Goal: Task Accomplishment & Management: Manage account settings

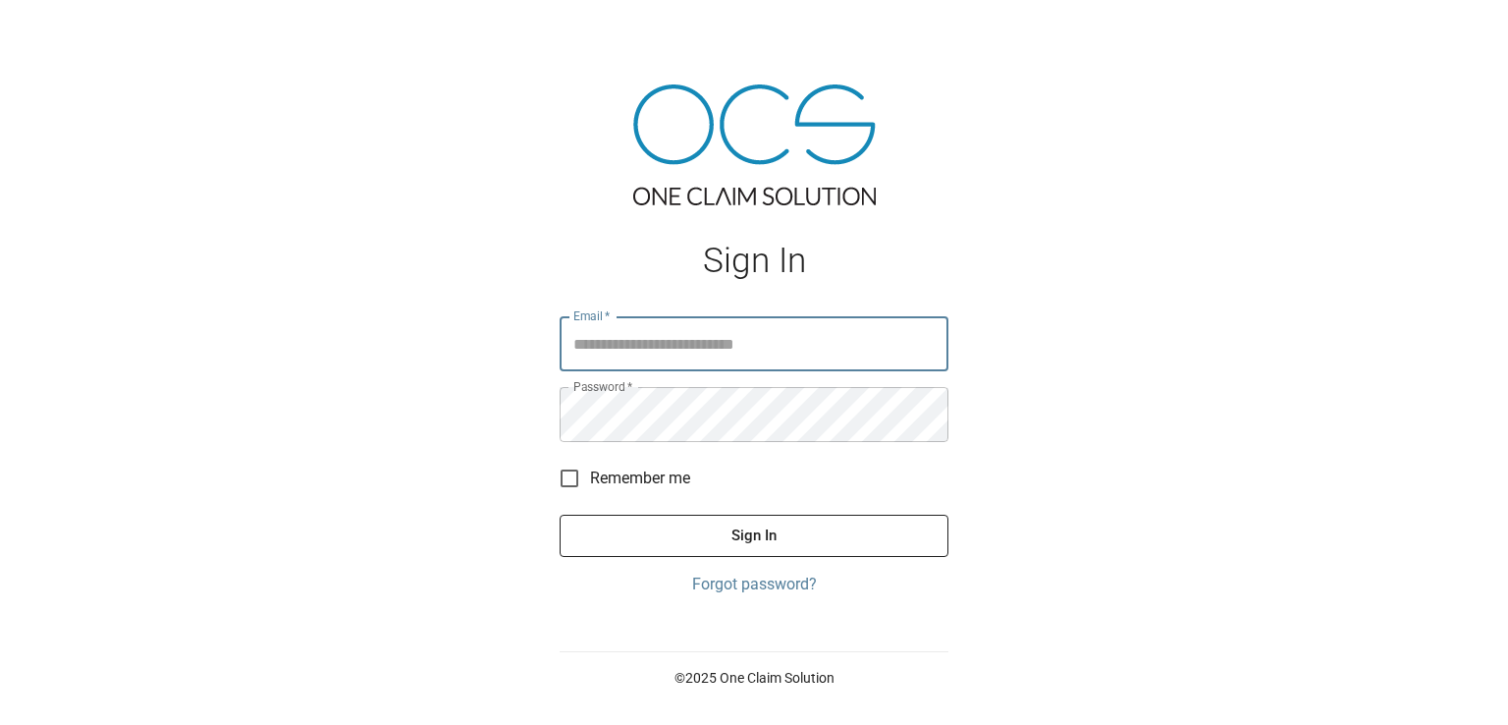
type input "**********"
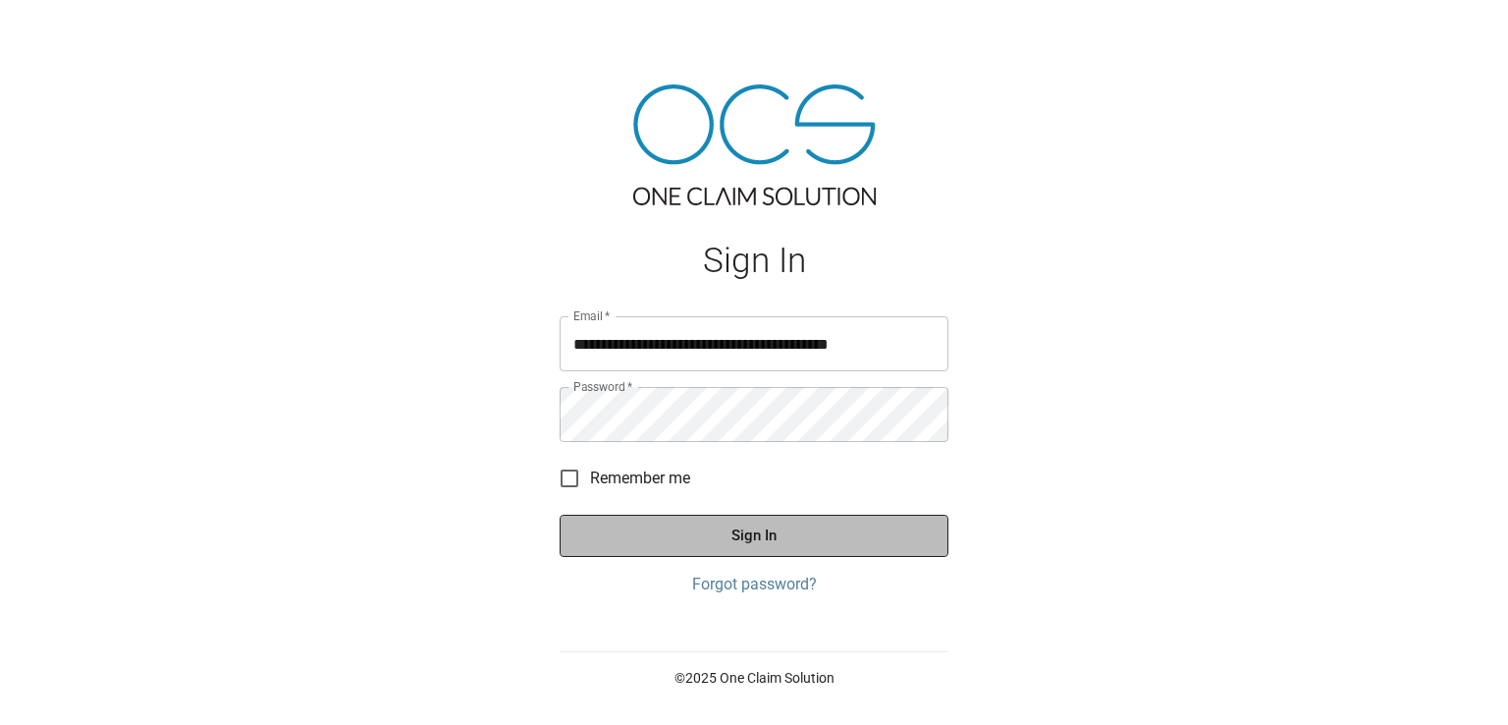
click at [795, 539] on button "Sign In" at bounding box center [754, 534] width 389 height 41
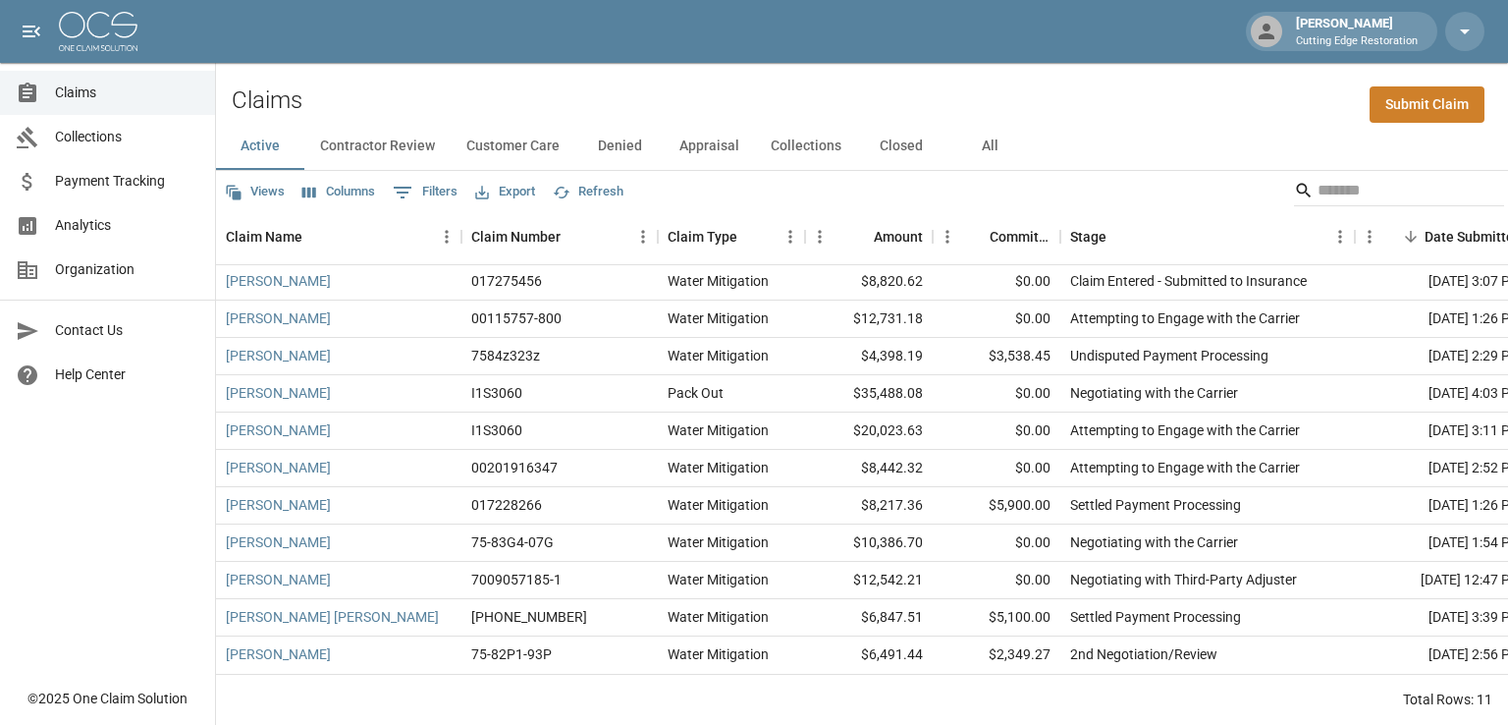
scroll to position [17, 0]
click at [1418, 168] on div "Active Contractor Review Customer Care Denied Appraisal Collections Closed All" at bounding box center [862, 146] width 1292 height 47
click at [1413, 156] on div "Active Contractor Review Customer Care Denied Appraisal Collections Closed All" at bounding box center [862, 146] width 1292 height 47
click at [806, 147] on button "Collections" at bounding box center [806, 146] width 102 height 47
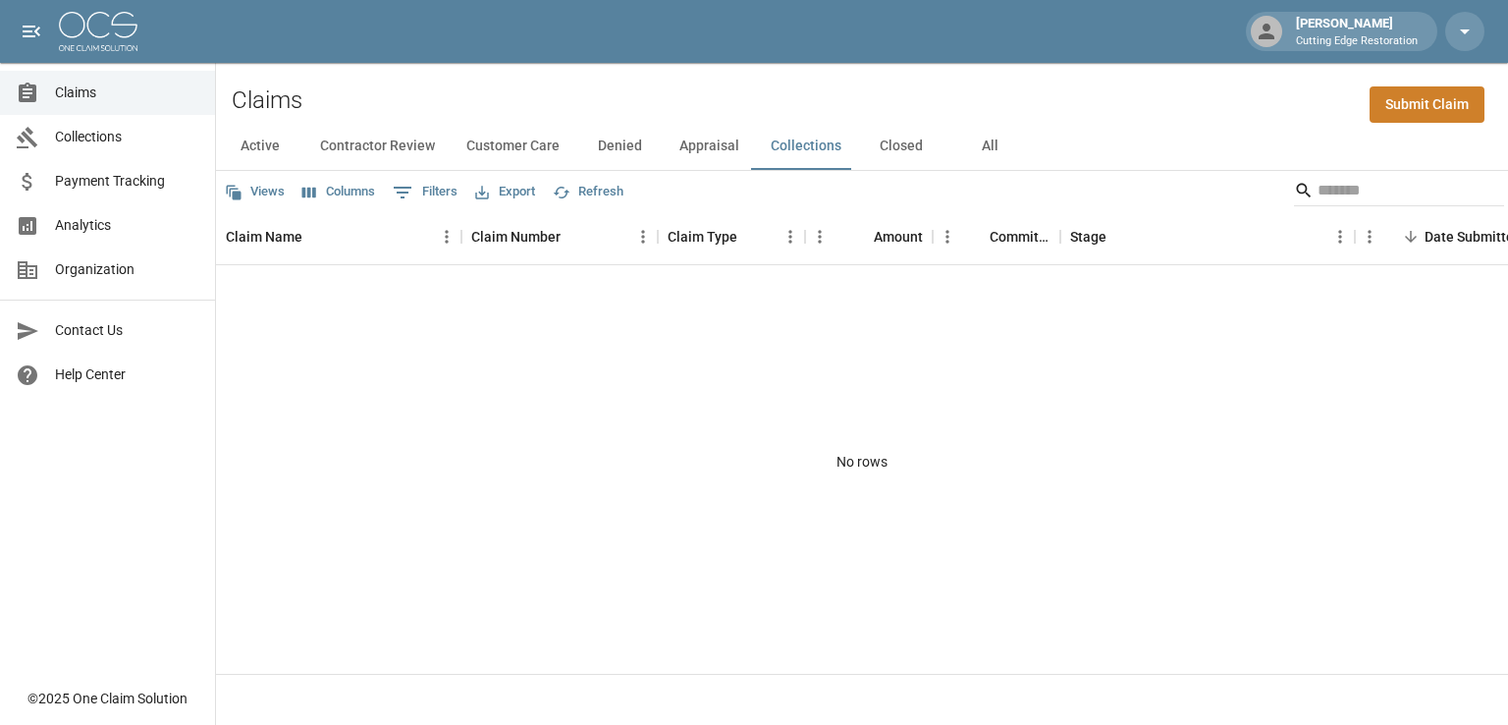
click at [895, 144] on button "Closed" at bounding box center [901, 146] width 88 height 47
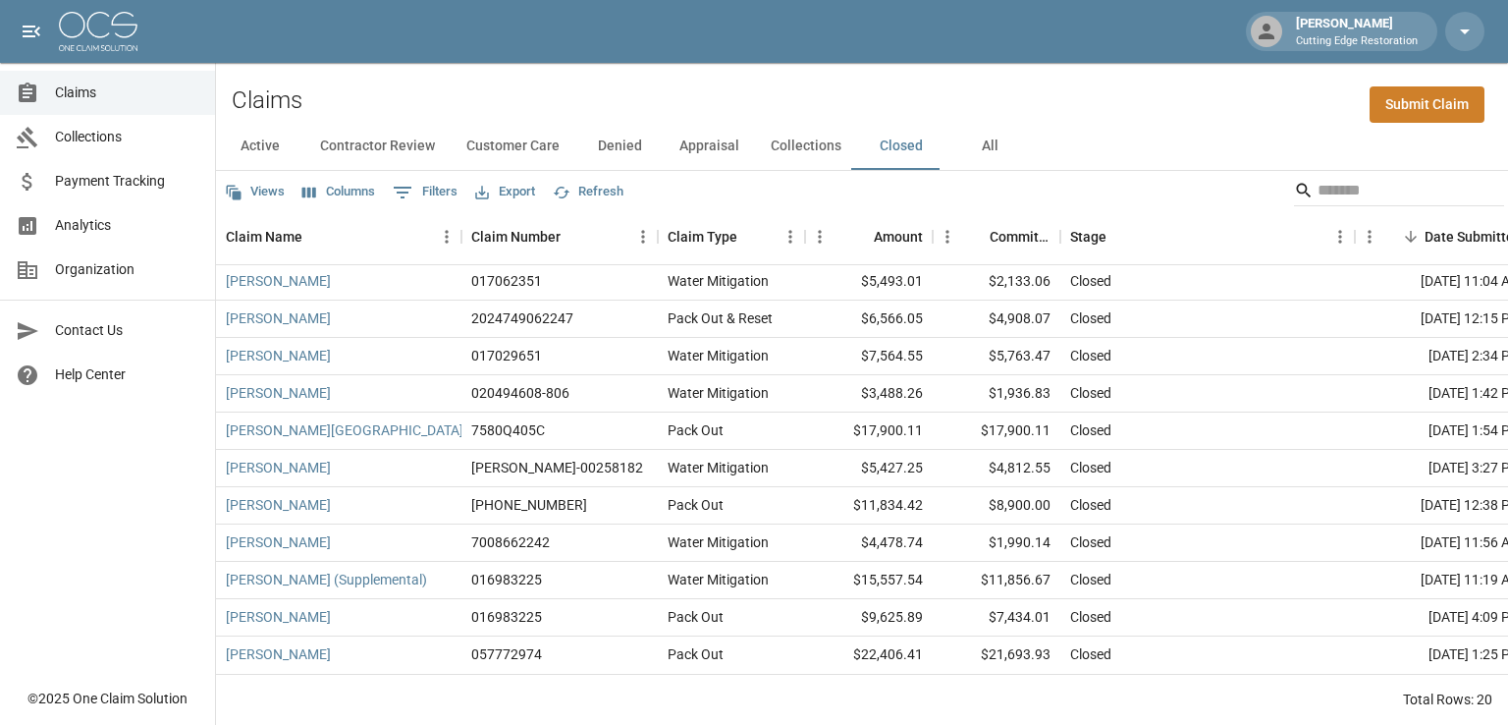
scroll to position [352, 0]
click at [256, 158] on button "Active" at bounding box center [260, 146] width 88 height 47
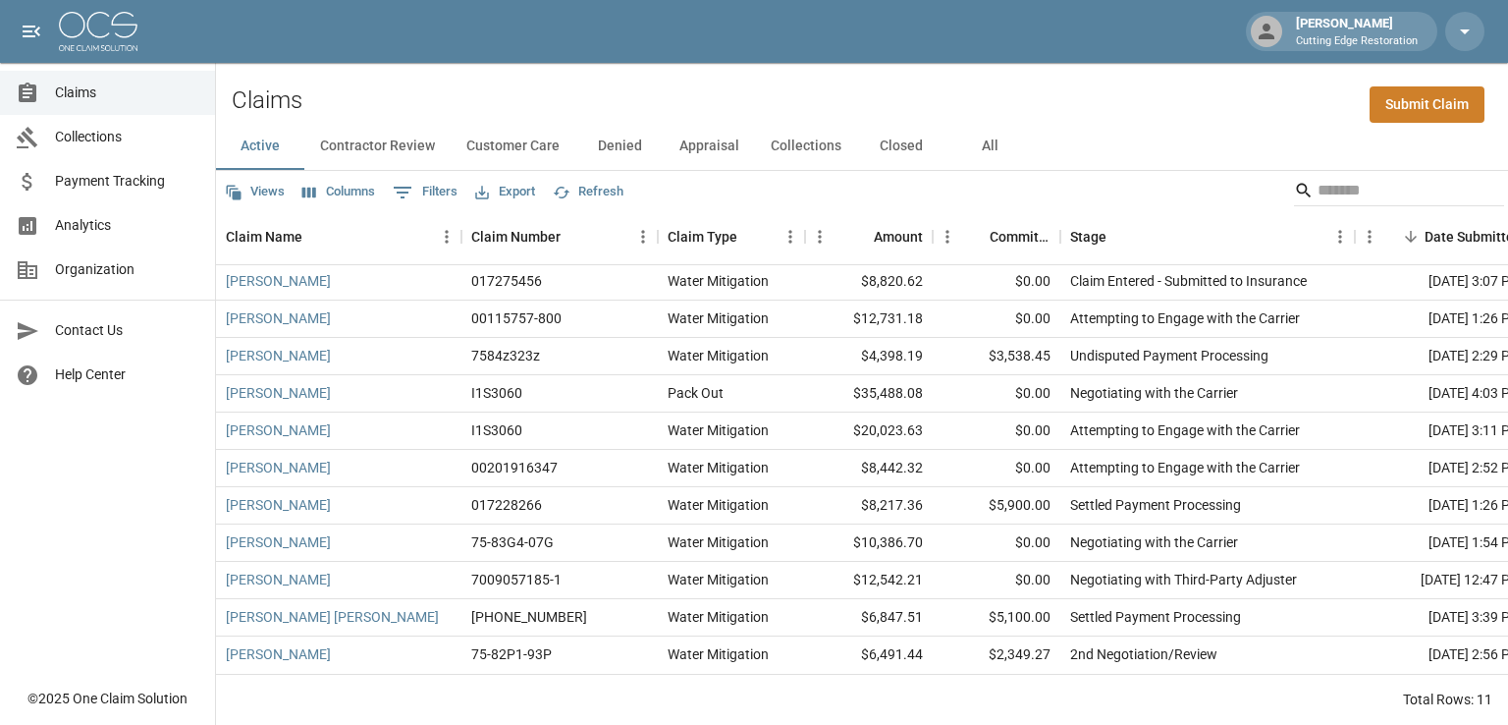
scroll to position [17, 0]
click at [781, 146] on button "Collections" at bounding box center [806, 146] width 102 height 47
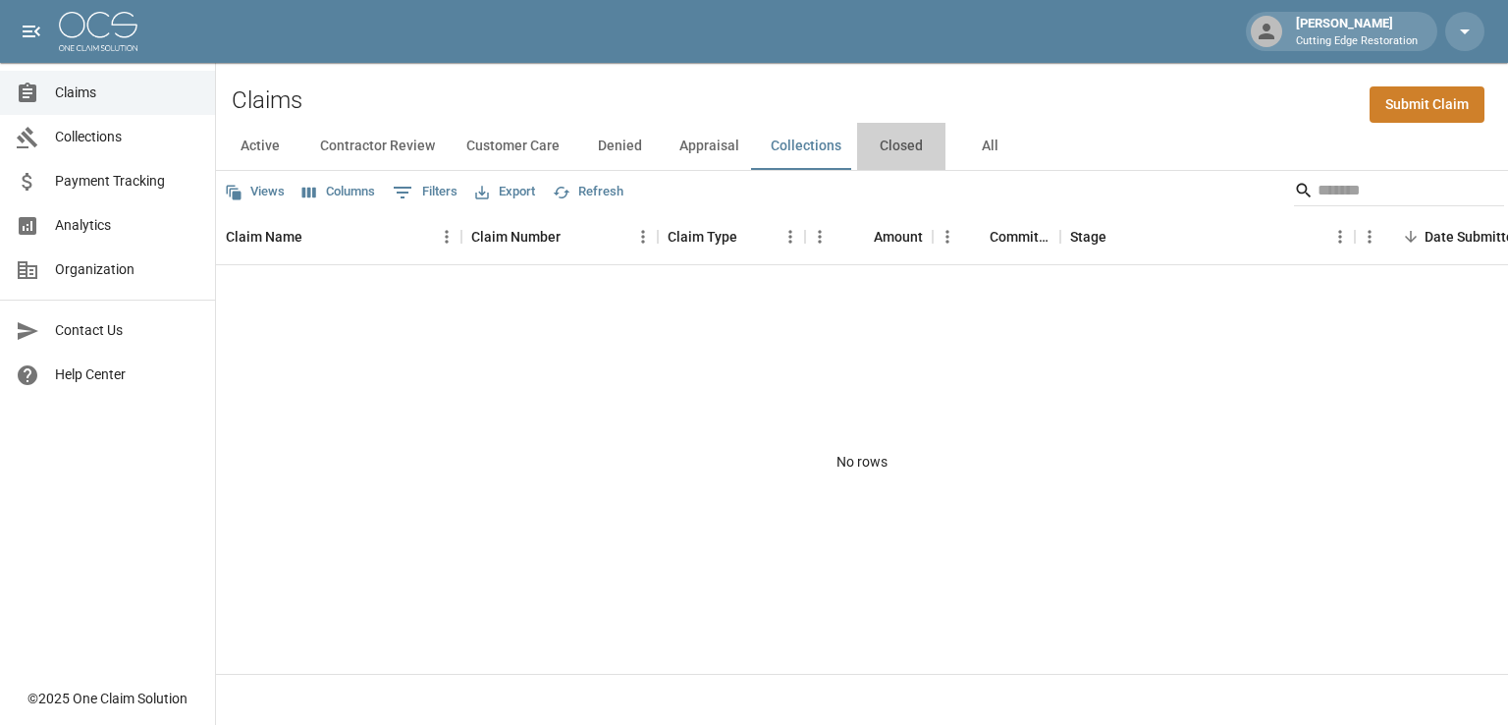
click at [889, 154] on button "Closed" at bounding box center [901, 146] width 88 height 47
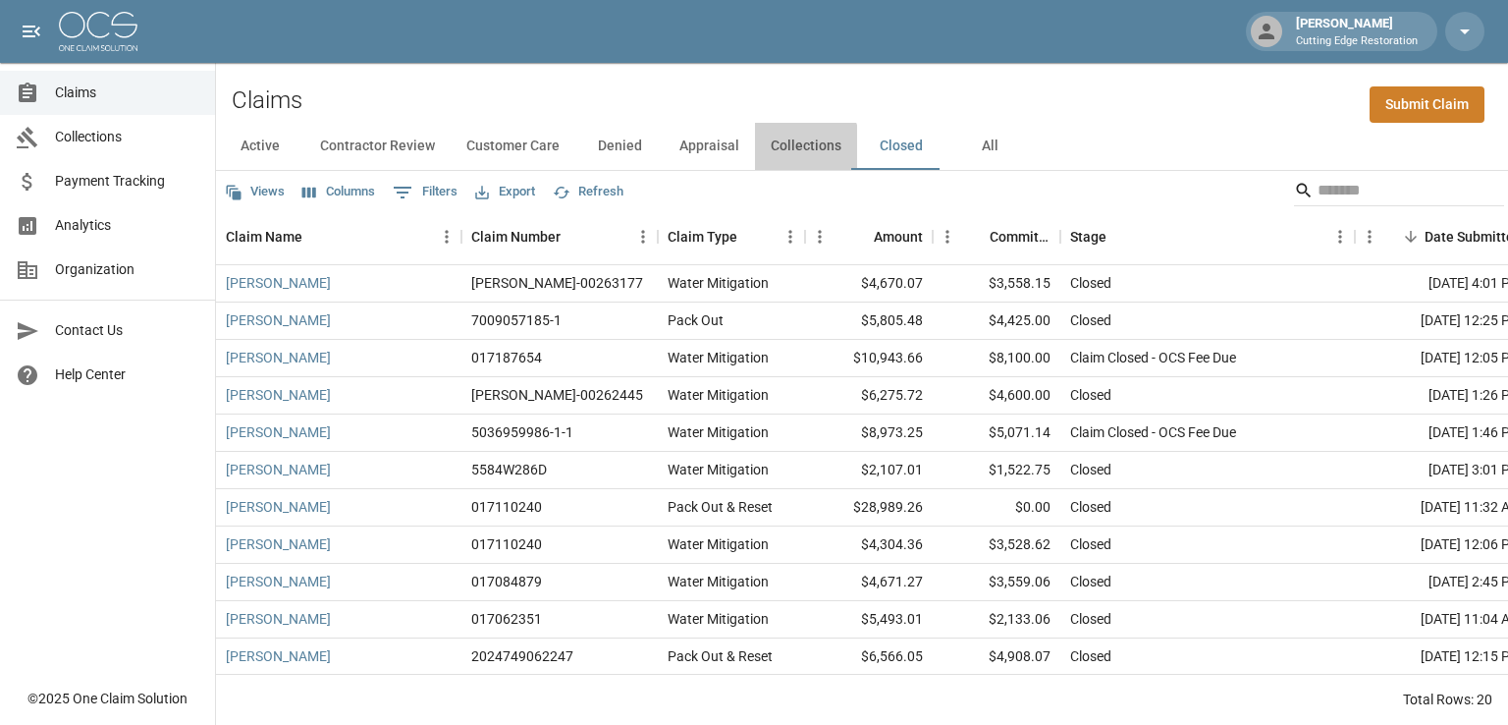
click at [791, 147] on button "Collections" at bounding box center [806, 146] width 102 height 47
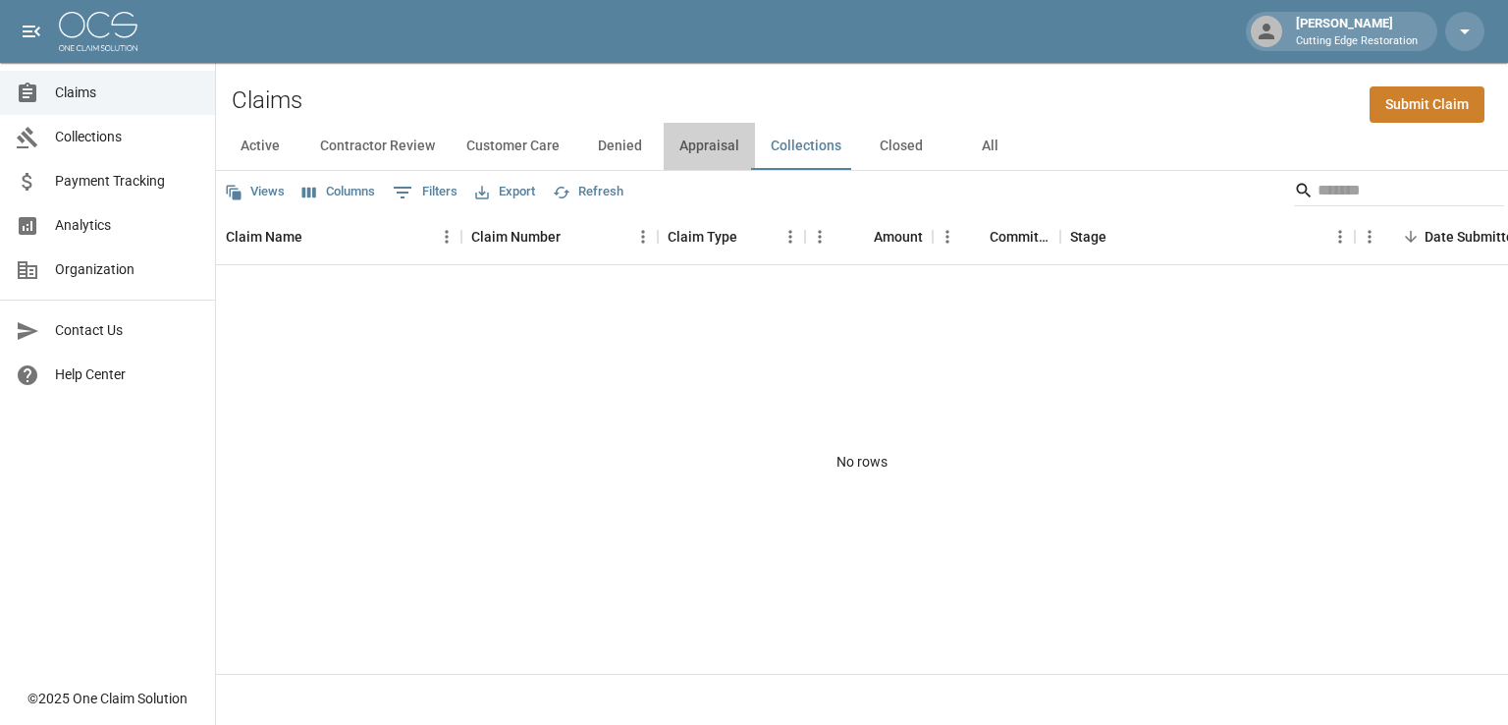
click at [705, 143] on button "Appraisal" at bounding box center [709, 146] width 91 height 47
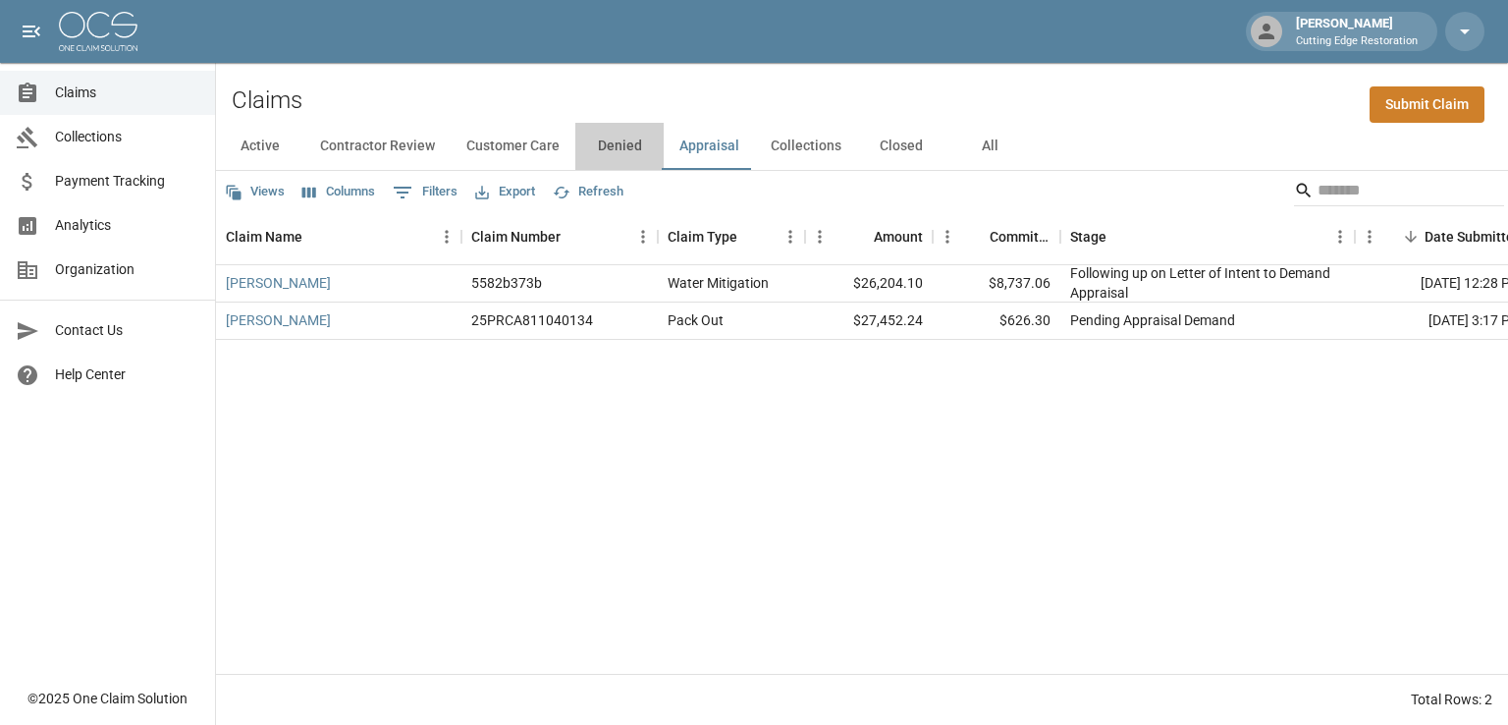
click at [607, 138] on button "Denied" at bounding box center [619, 146] width 88 height 47
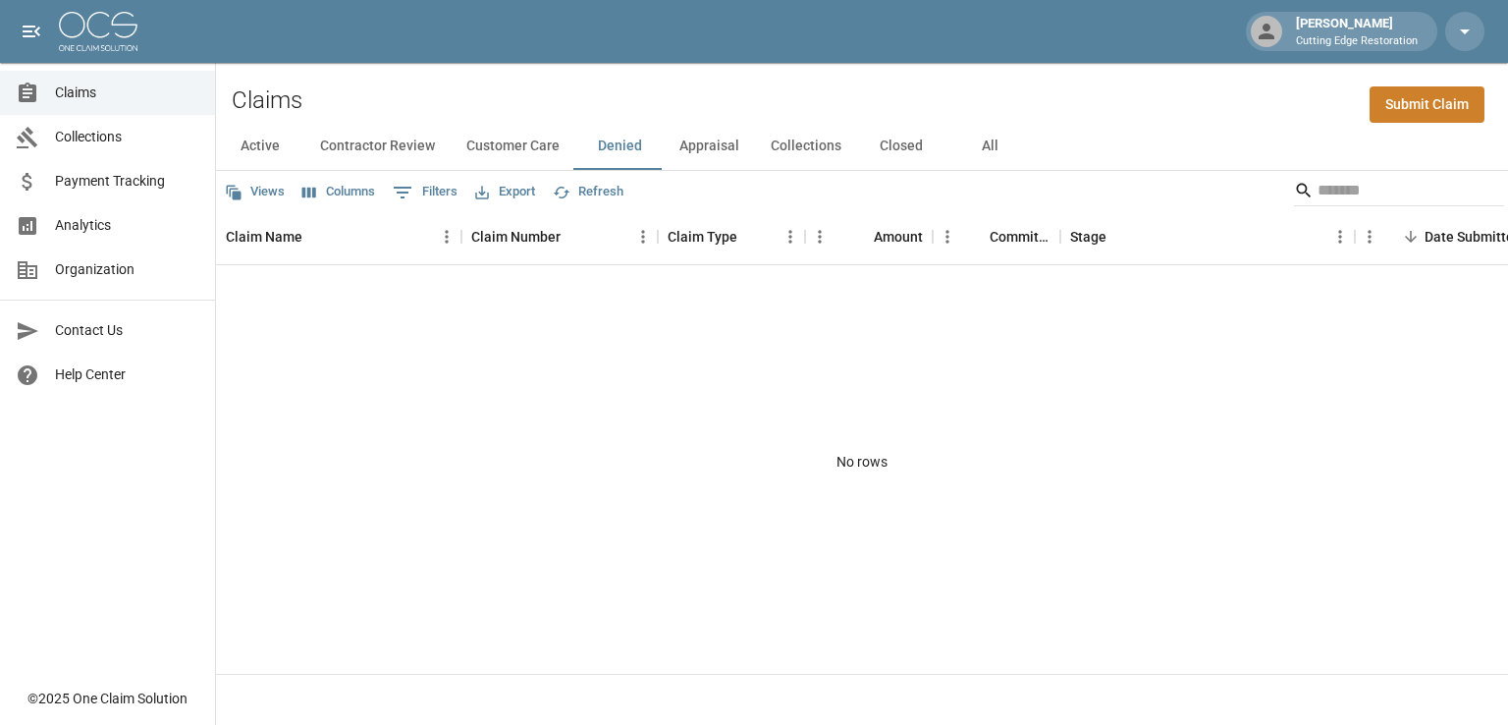
click at [511, 145] on button "Customer Care" at bounding box center [513, 146] width 125 height 47
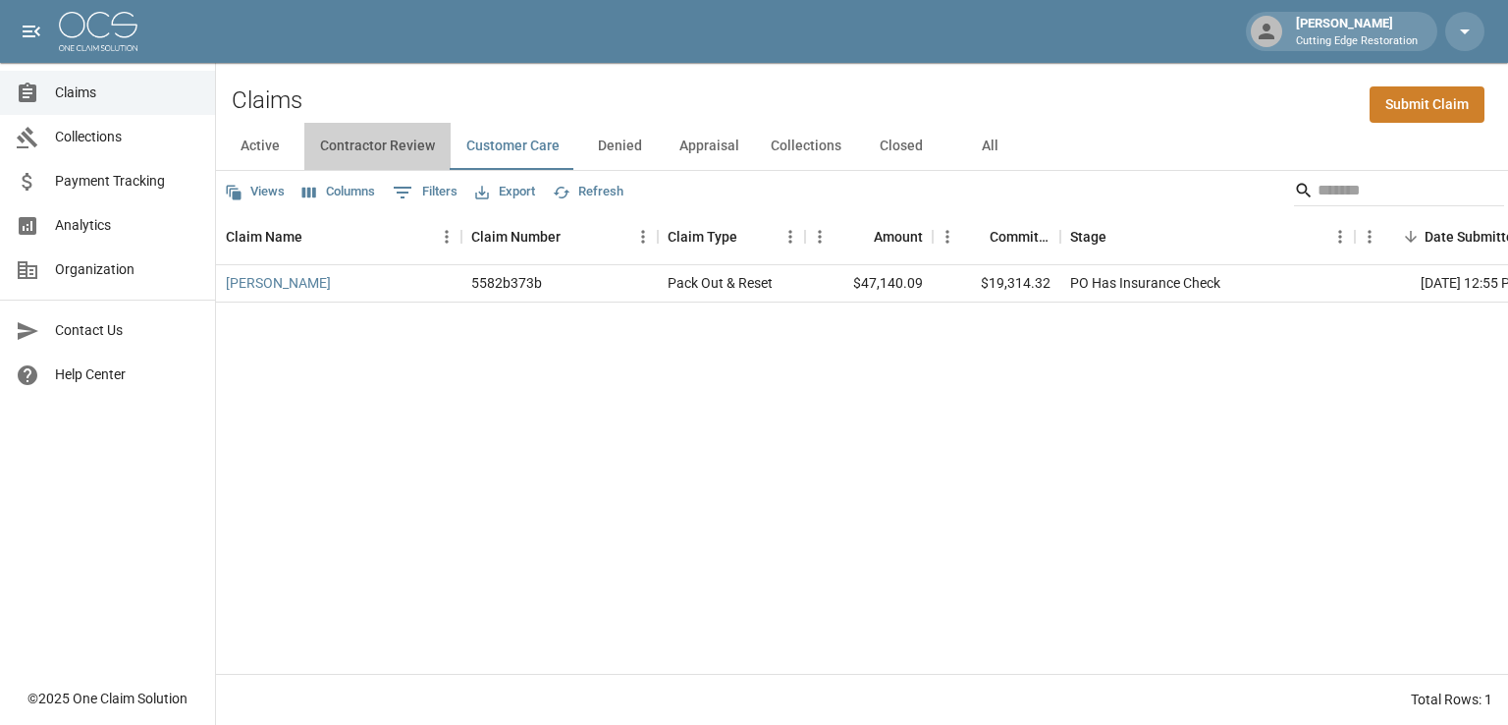
click at [360, 142] on button "Contractor Review" at bounding box center [377, 146] width 146 height 47
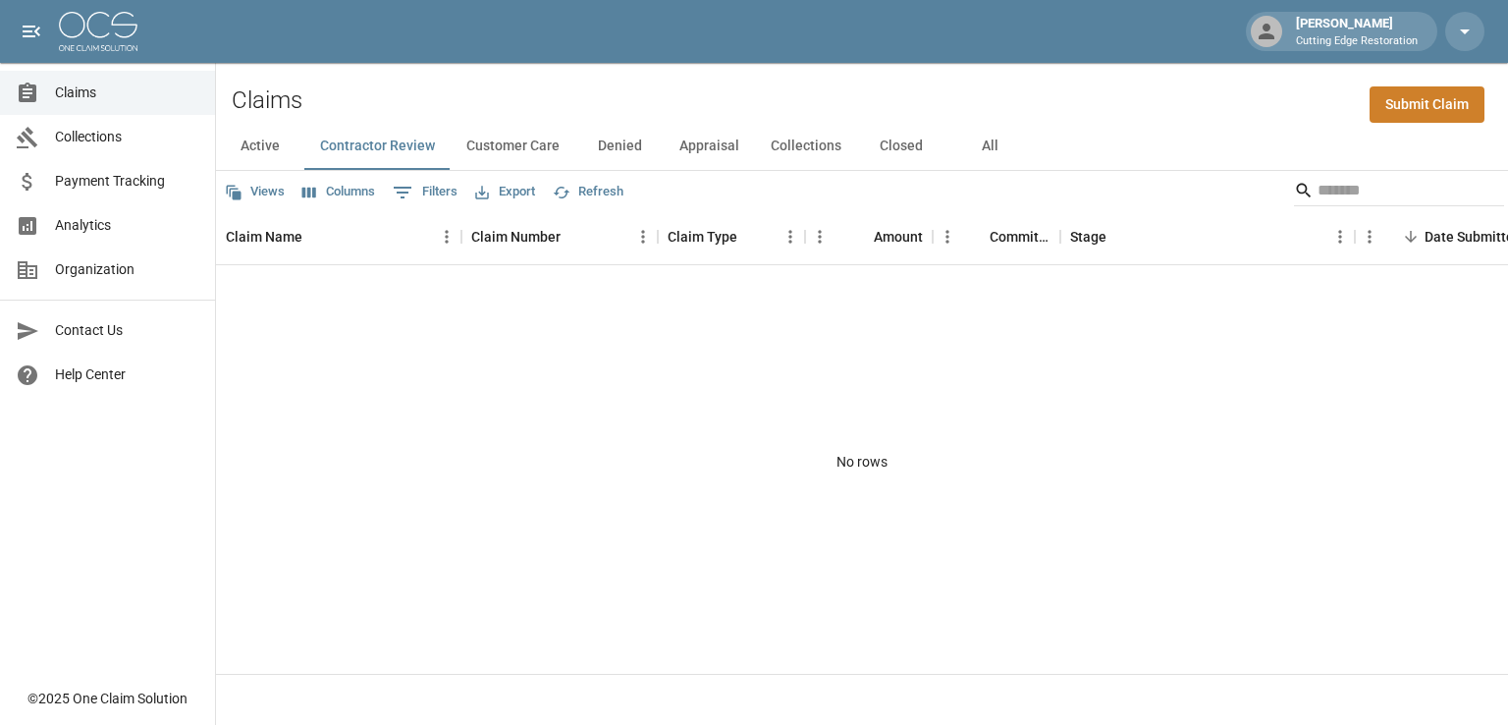
click at [259, 140] on button "Active" at bounding box center [260, 146] width 88 height 47
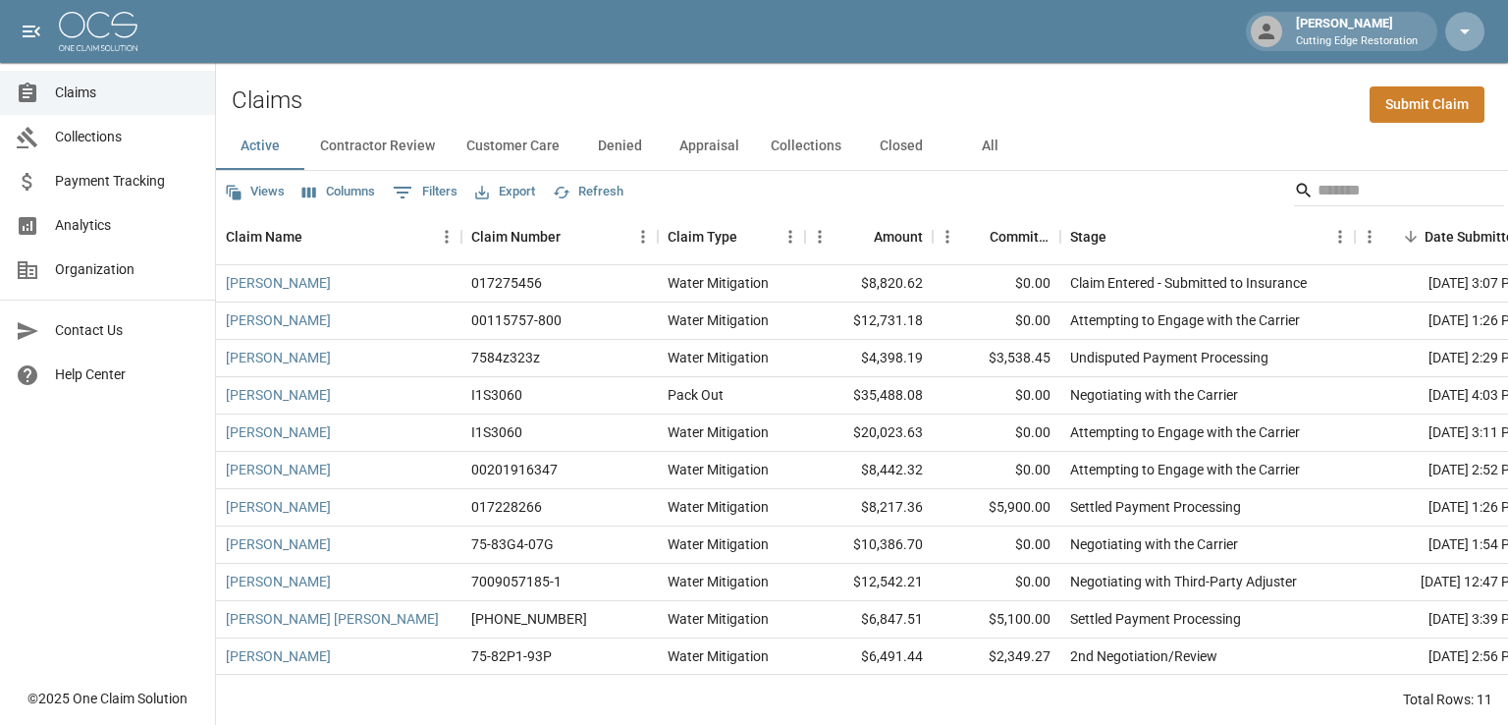
click at [1469, 27] on icon "button" at bounding box center [1465, 32] width 24 height 24
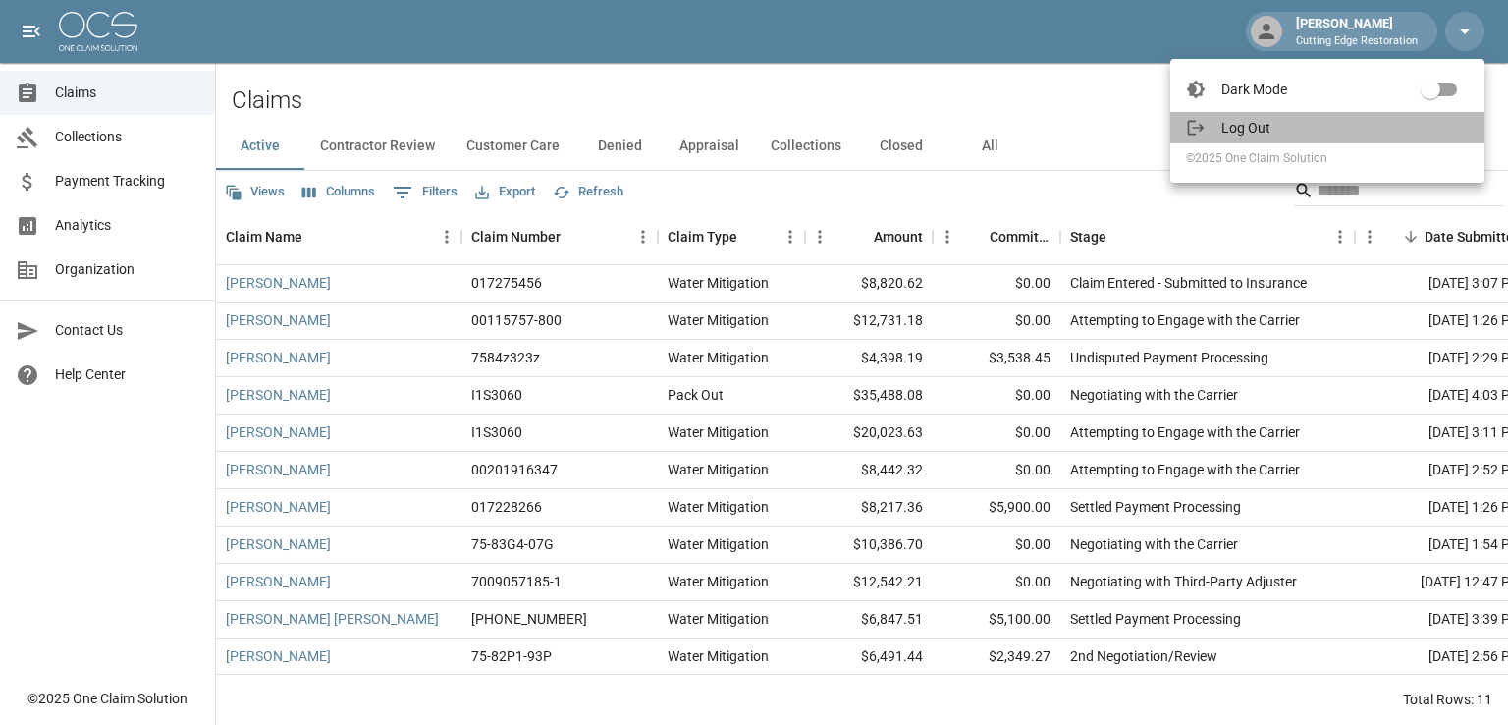
click at [1271, 128] on span "Log Out" at bounding box center [1344, 128] width 247 height 20
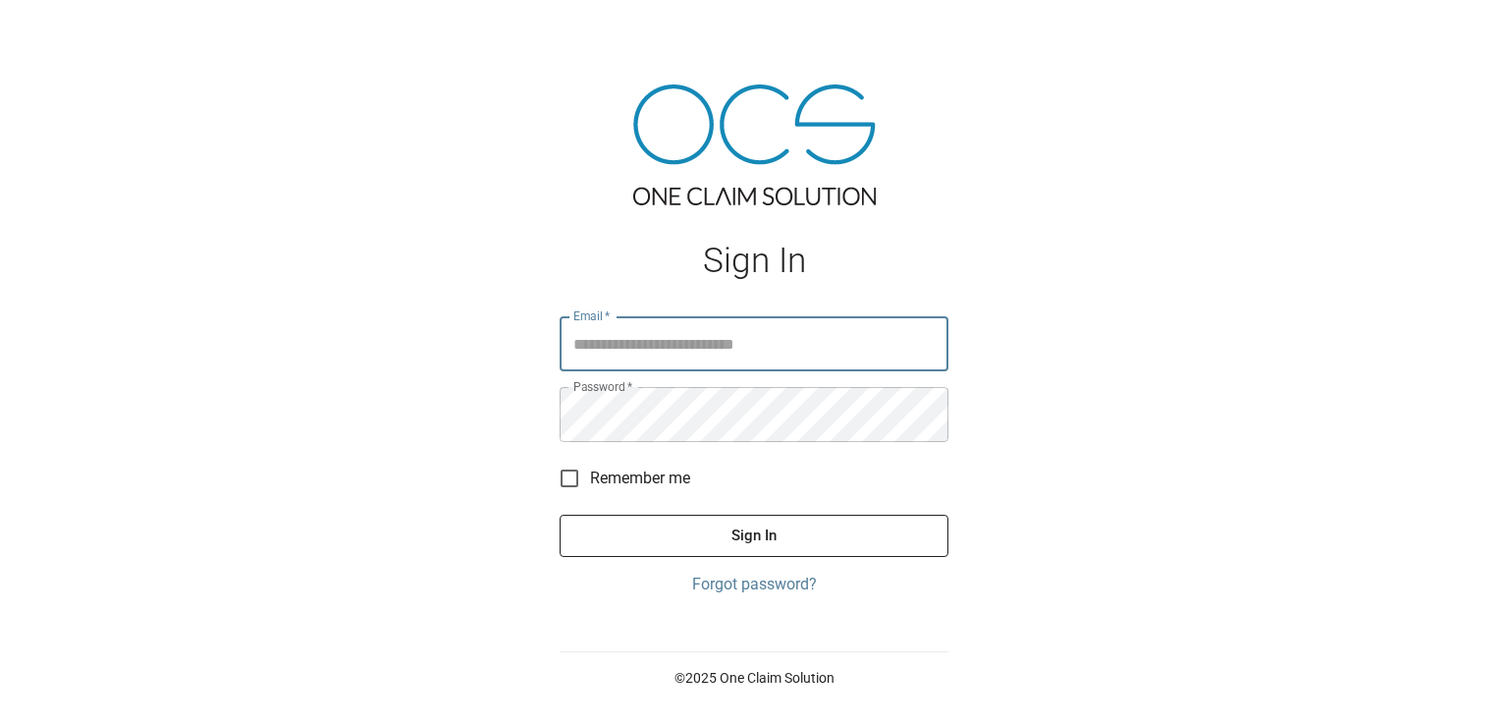
type input "**********"
